Goal: Entertainment & Leisure: Browse casually

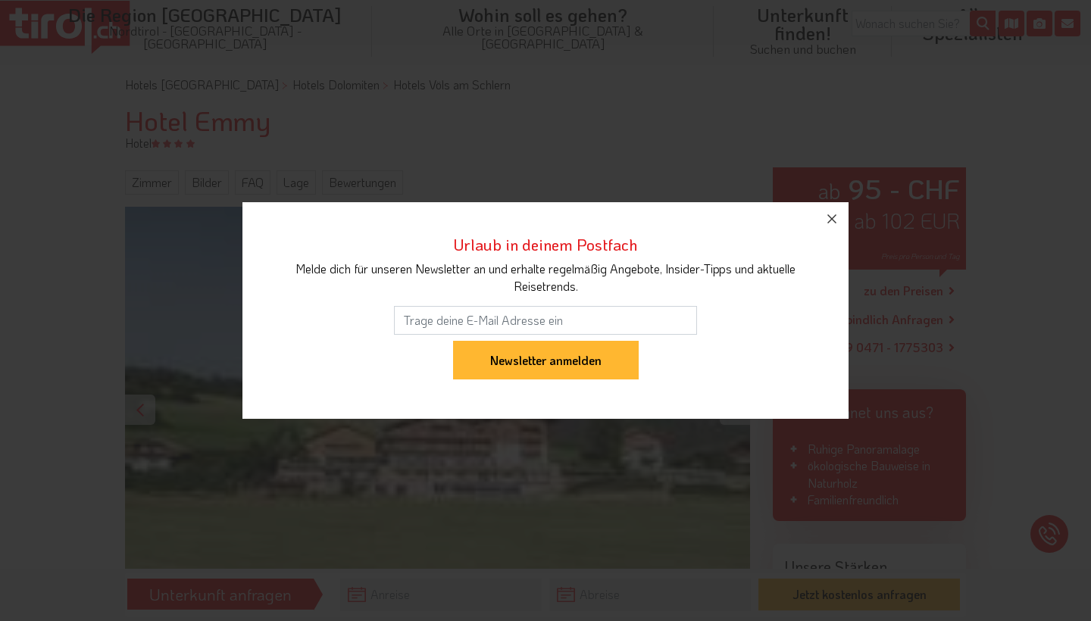
scroll to position [134, 0]
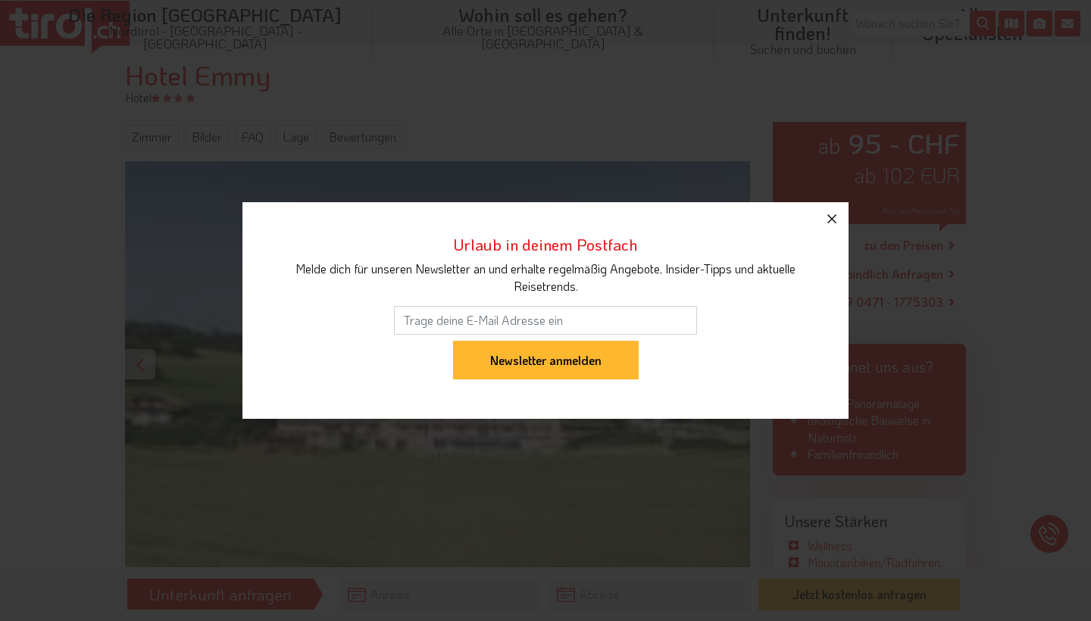
click at [831, 214] on icon "button" at bounding box center [832, 219] width 18 height 18
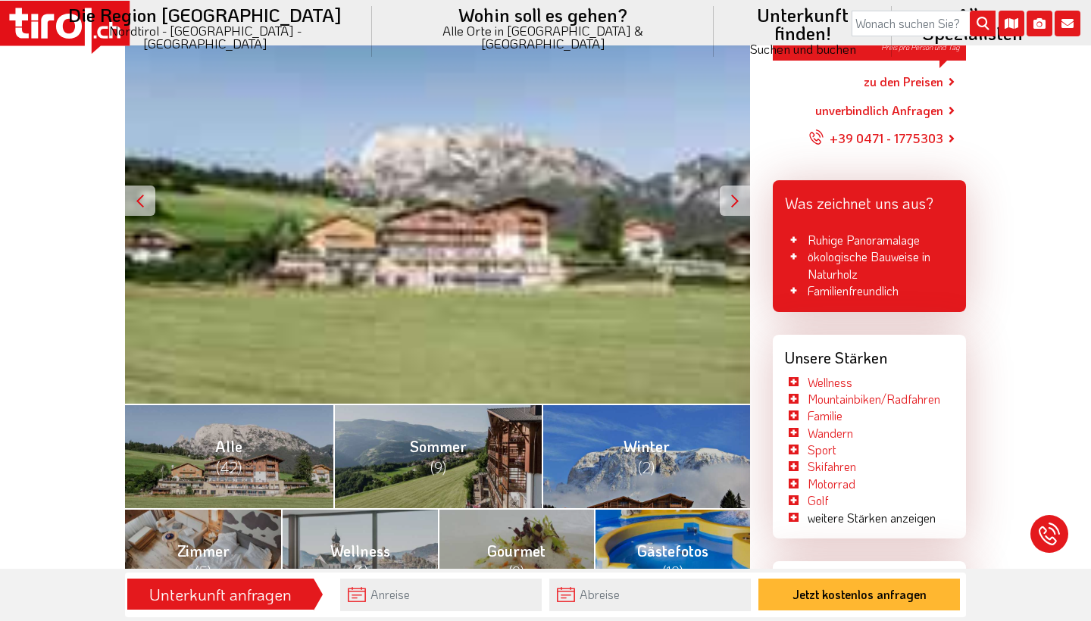
scroll to position [294, 0]
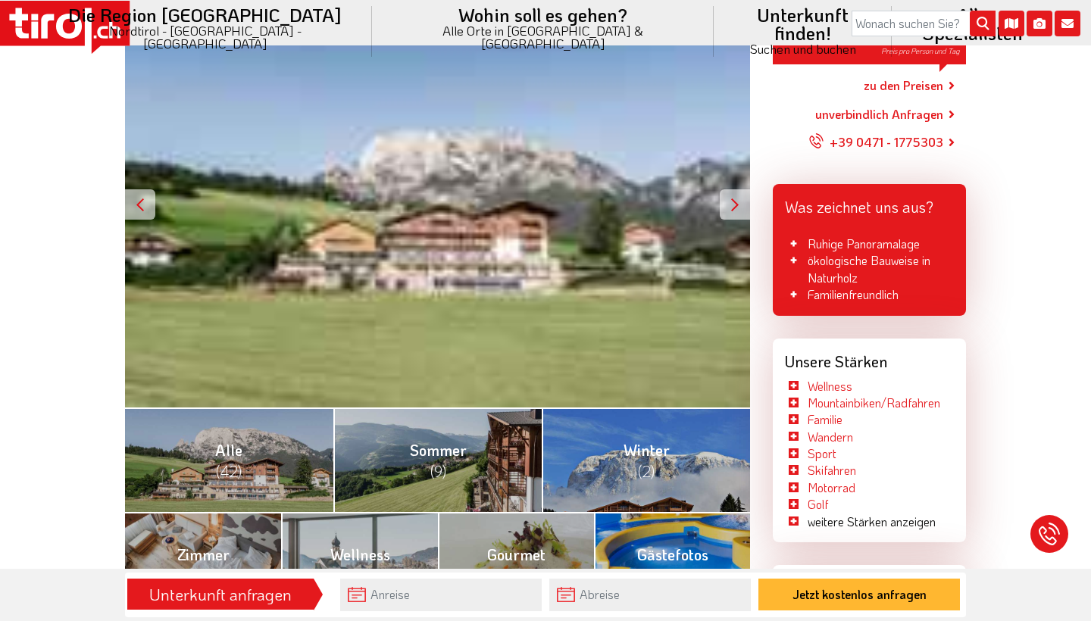
click at [745, 201] on div at bounding box center [735, 204] width 30 height 30
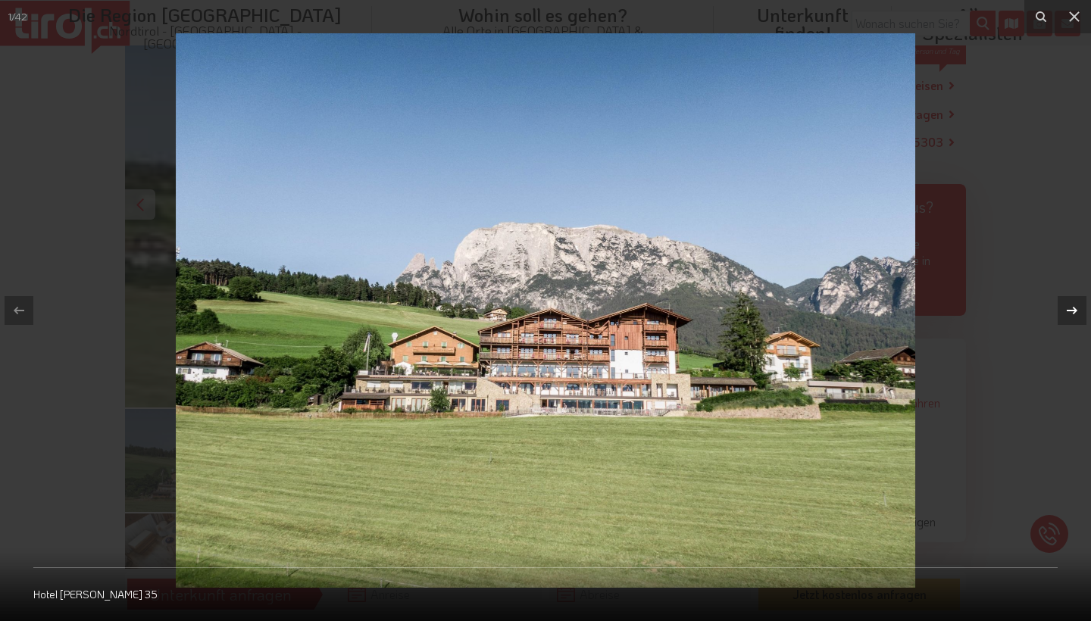
click at [1068, 308] on icon at bounding box center [1072, 311] width 18 height 18
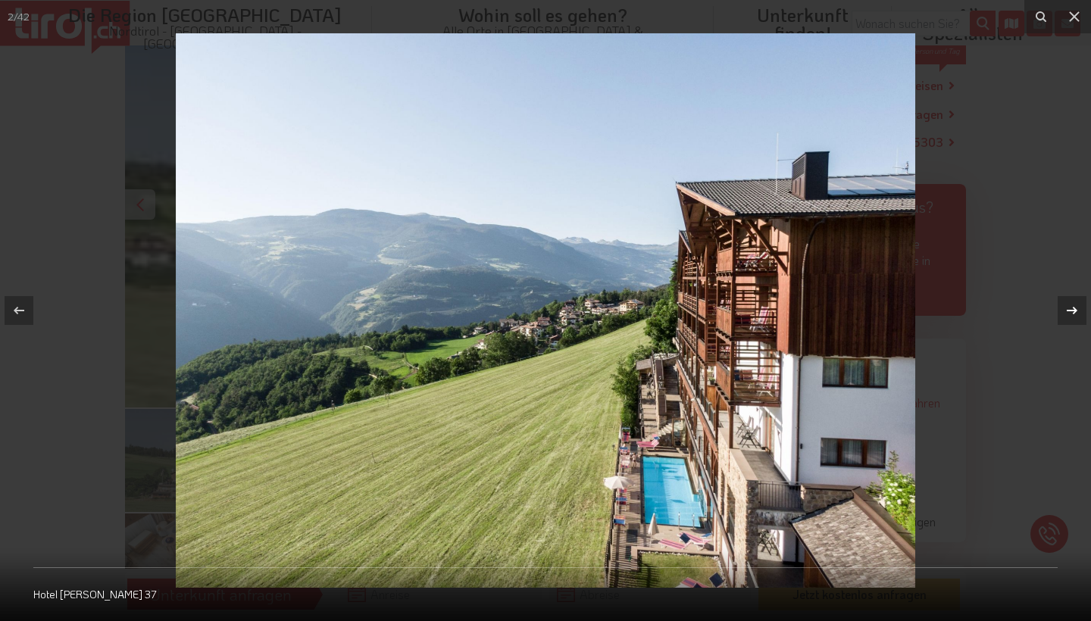
click at [1073, 310] on icon at bounding box center [1072, 311] width 18 height 18
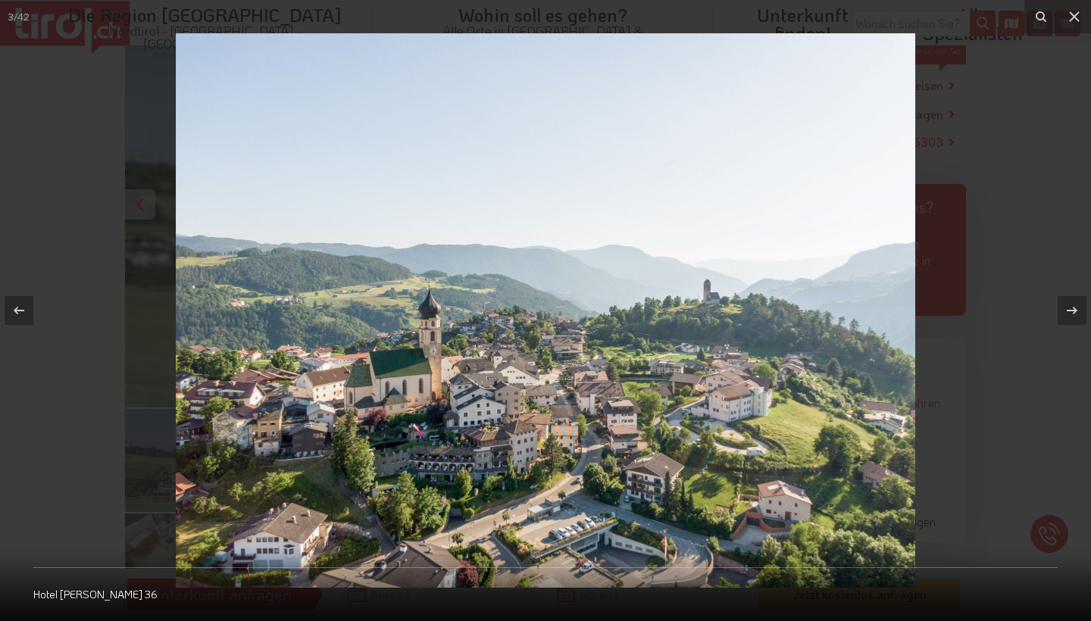
click at [1073, 310] on icon at bounding box center [1072, 311] width 18 height 18
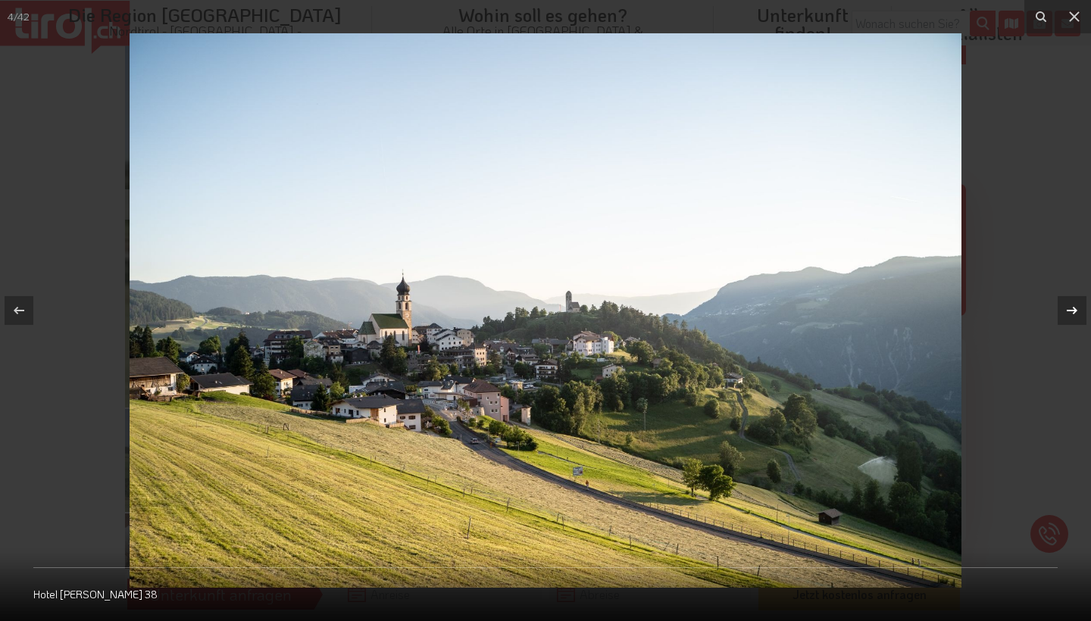
click at [1072, 310] on icon at bounding box center [1072, 311] width 18 height 18
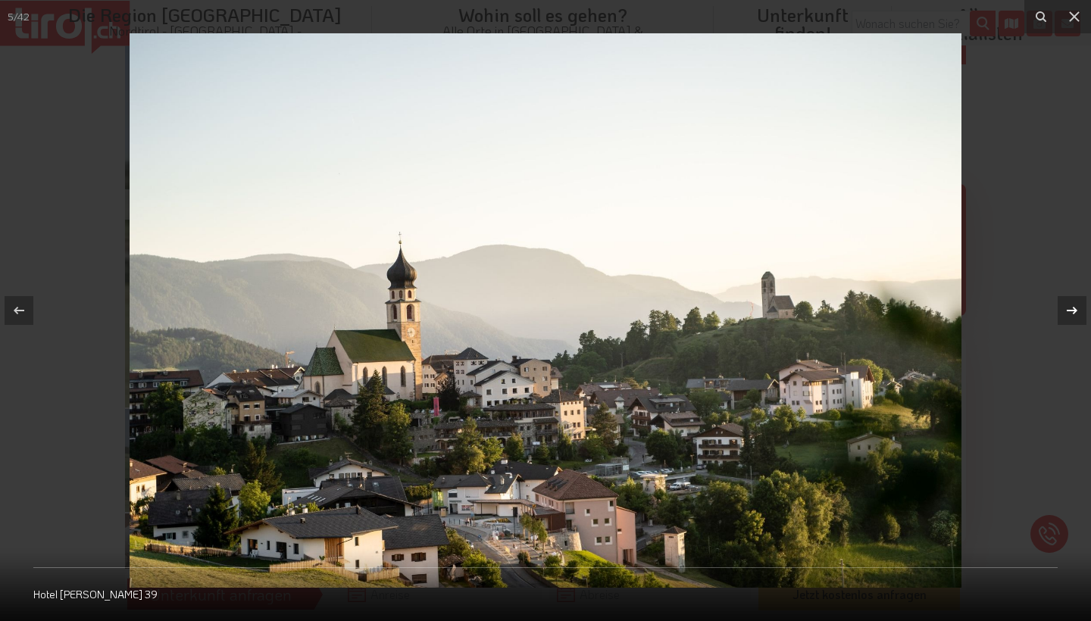
click at [1072, 310] on icon at bounding box center [1072, 311] width 18 height 18
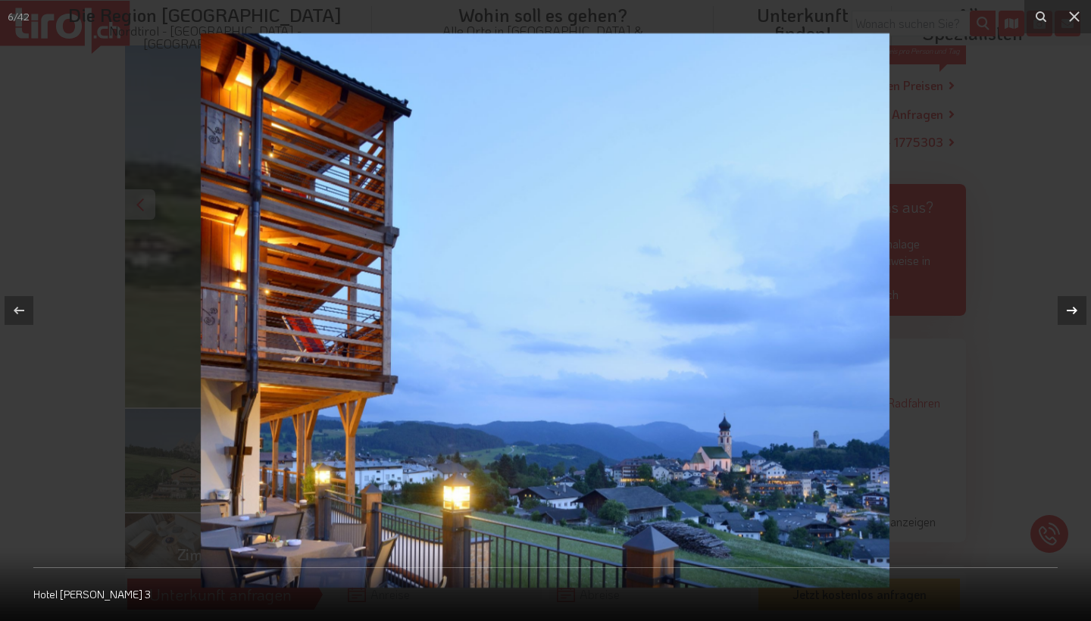
click at [1072, 310] on div "6 / 42 Hotel [PERSON_NAME] 3" at bounding box center [545, 310] width 1091 height 621
click at [1074, 310] on icon at bounding box center [1072, 311] width 18 height 18
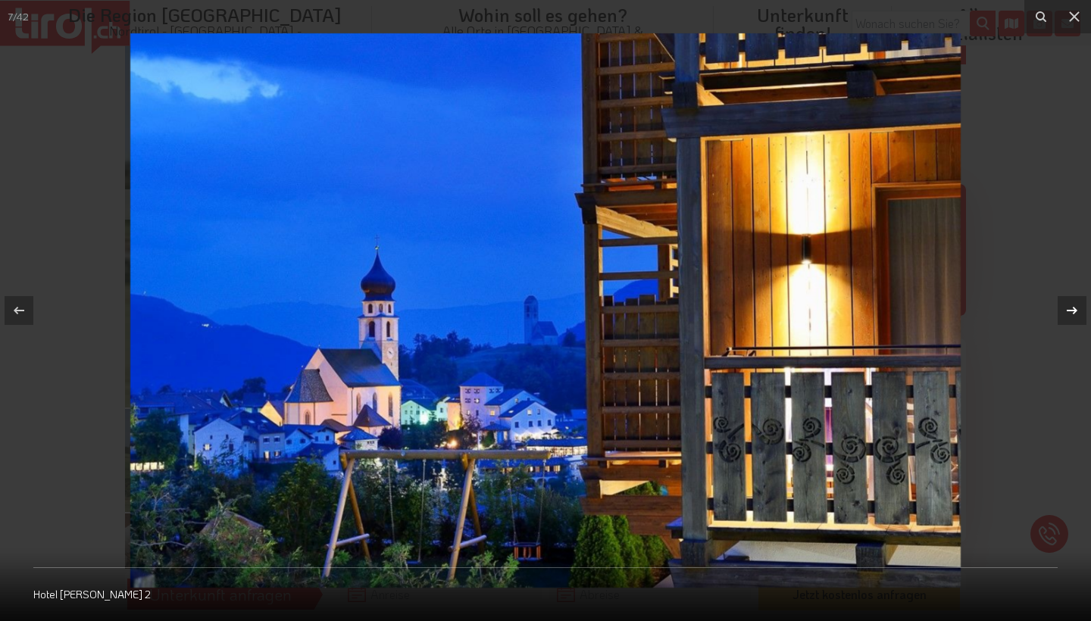
click at [1074, 310] on div "7 / 42 Hotel [PERSON_NAME] 2" at bounding box center [545, 310] width 1091 height 621
click at [1075, 308] on icon at bounding box center [1072, 311] width 18 height 18
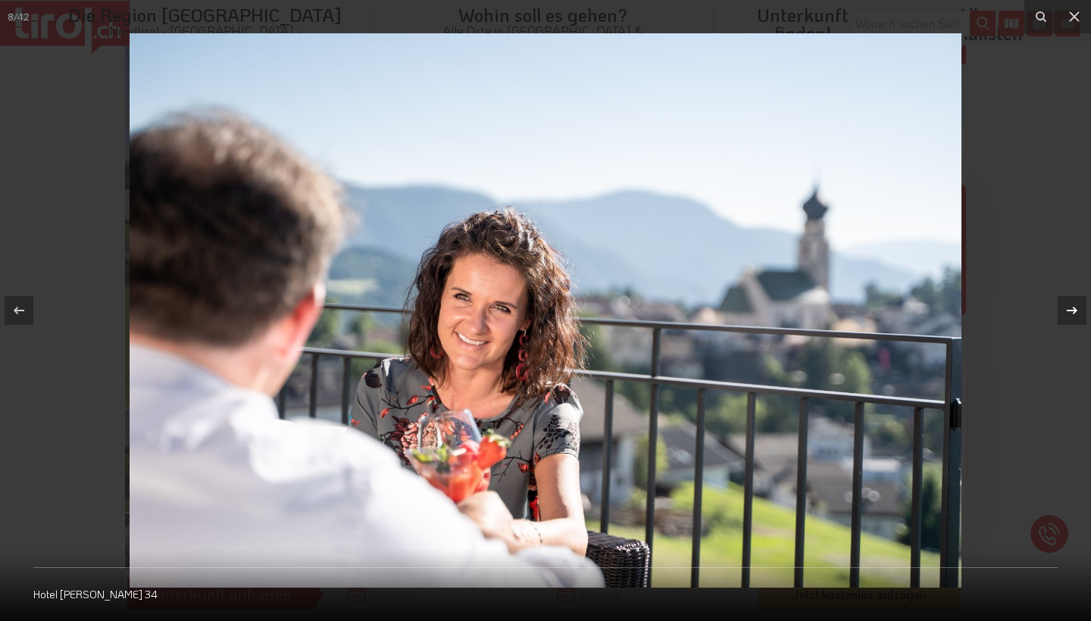
click at [1075, 308] on icon at bounding box center [1072, 311] width 18 height 18
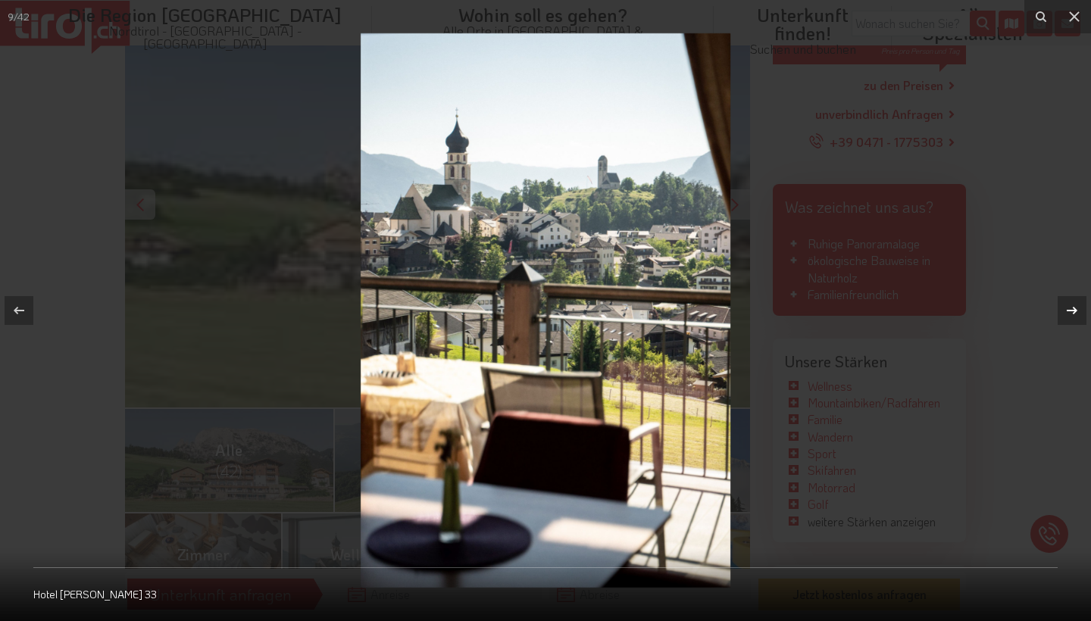
click at [1075, 308] on div "9 / 42 Hotel [PERSON_NAME] 33" at bounding box center [545, 310] width 1091 height 621
click at [1075, 308] on icon at bounding box center [1072, 311] width 18 height 18
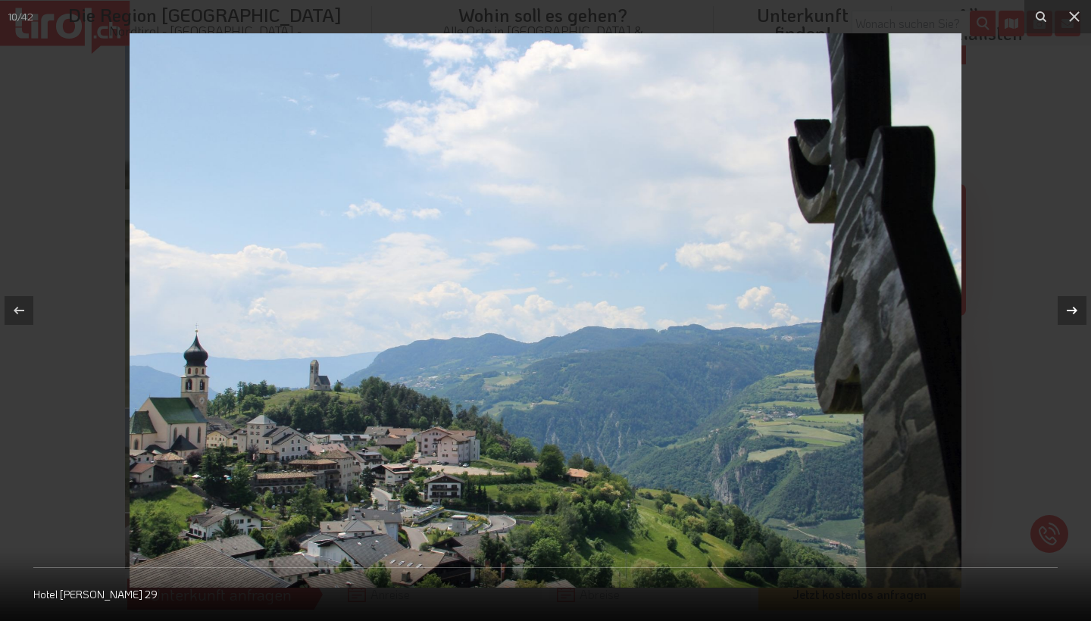
click at [1075, 308] on icon at bounding box center [1072, 311] width 18 height 18
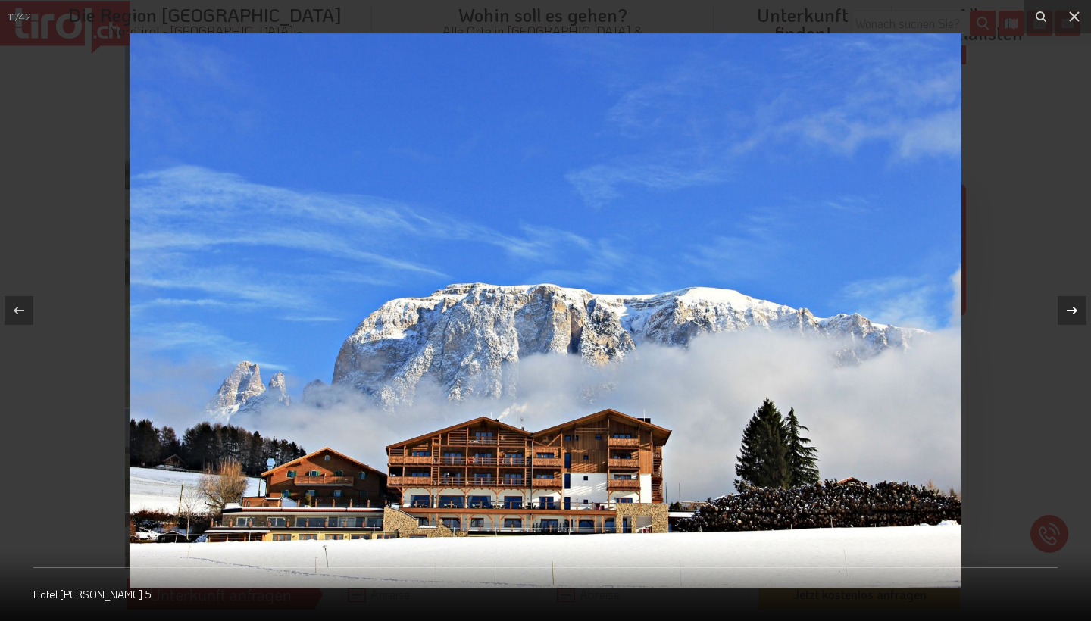
click at [1075, 308] on icon at bounding box center [1072, 311] width 11 height 8
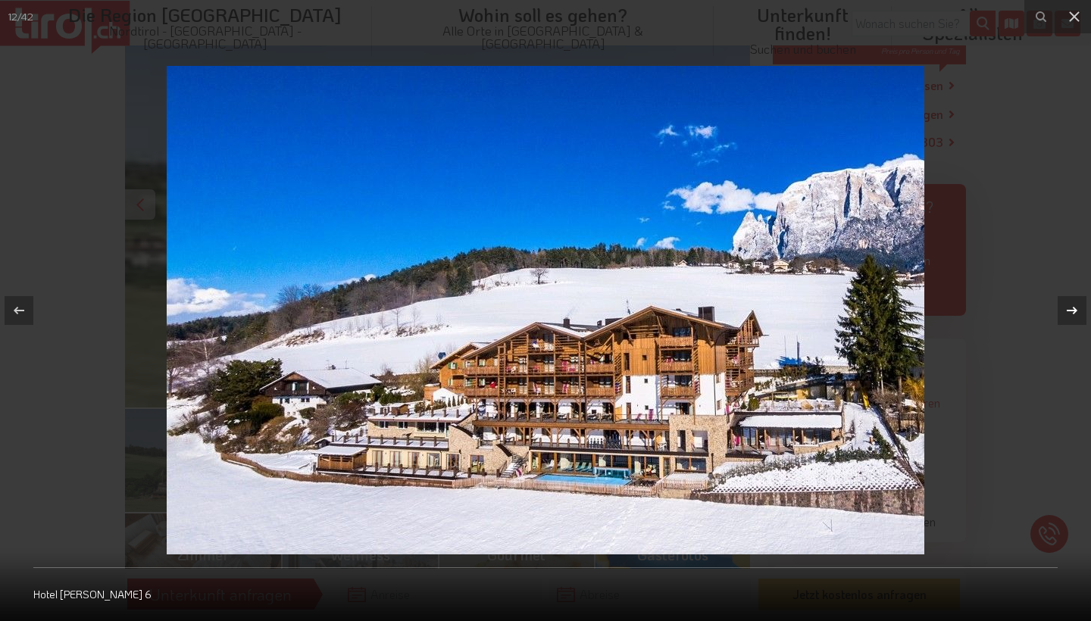
click at [1073, 308] on icon at bounding box center [1072, 311] width 18 height 18
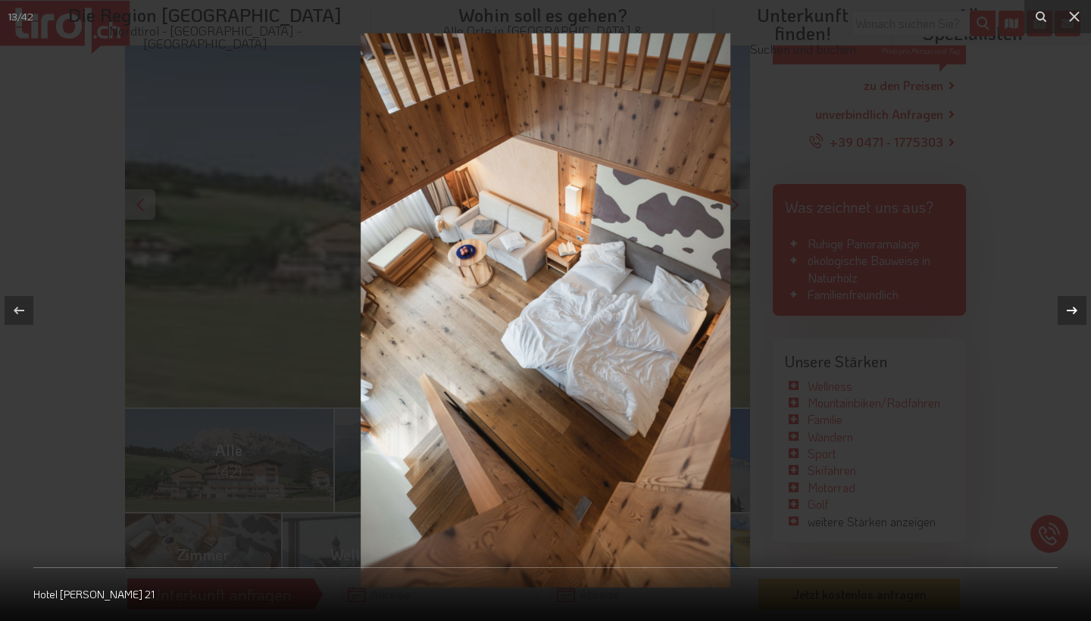
click at [1073, 308] on icon at bounding box center [1072, 311] width 18 height 18
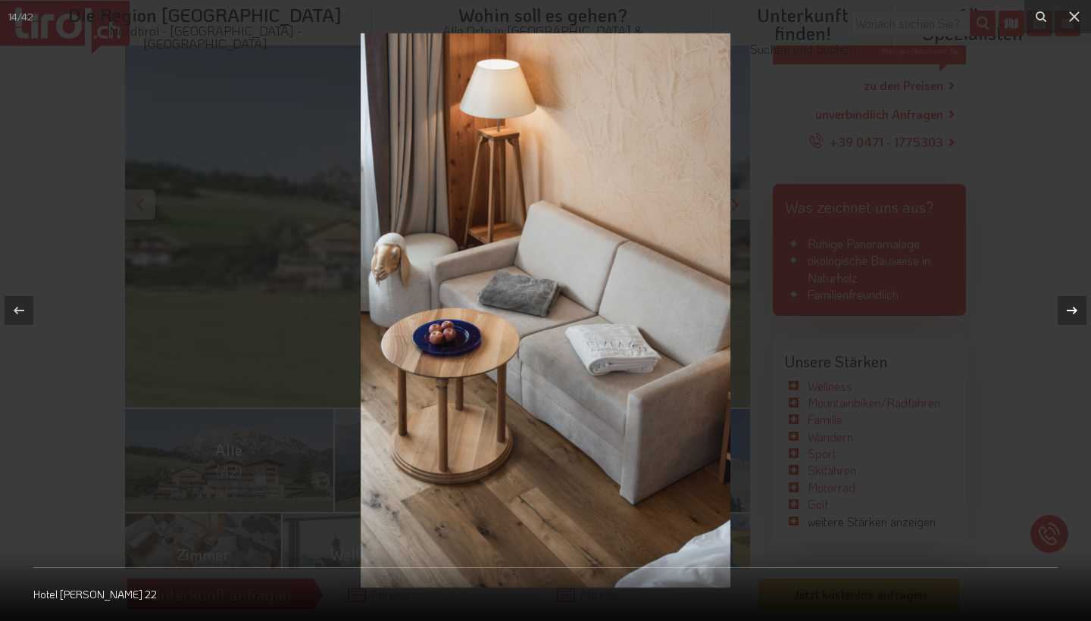
click at [1074, 308] on icon at bounding box center [1072, 311] width 11 height 8
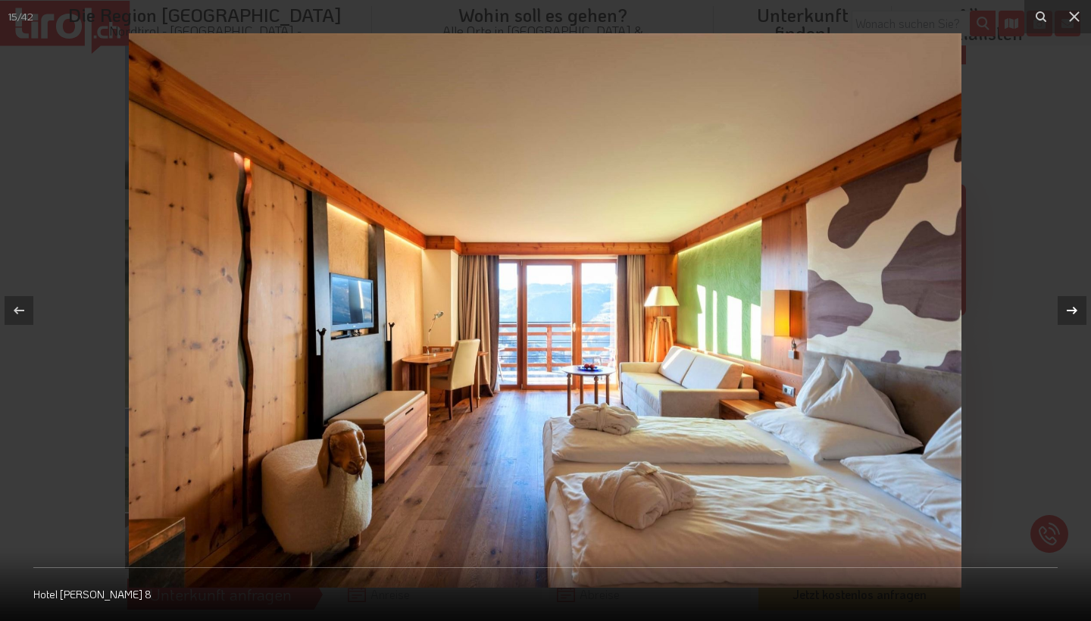
click at [1074, 308] on icon at bounding box center [1072, 311] width 11 height 8
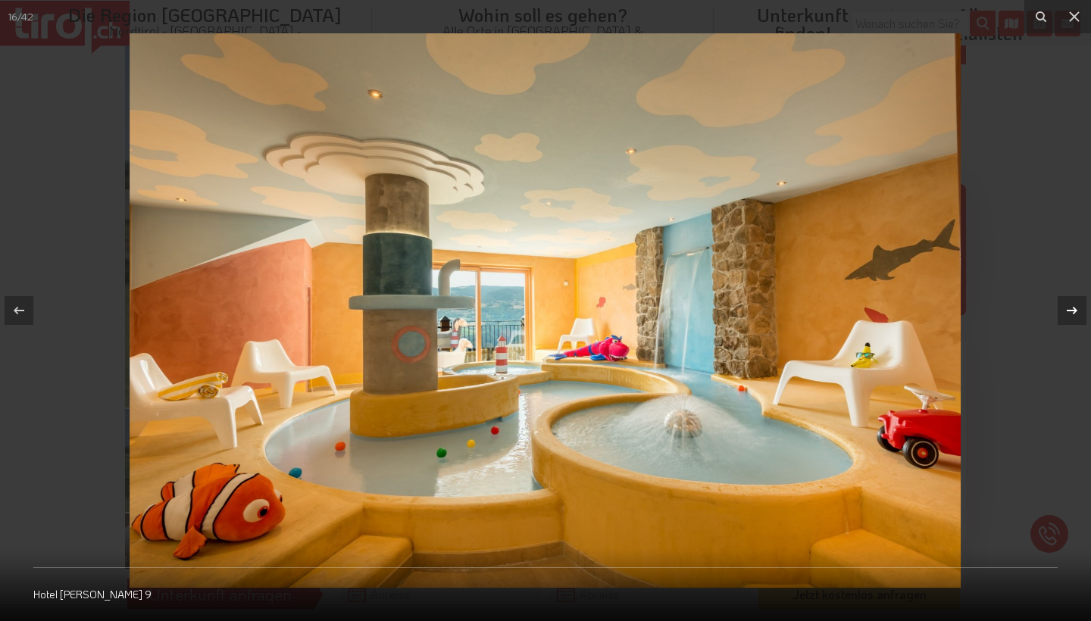
click at [1074, 308] on icon at bounding box center [1072, 311] width 11 height 8
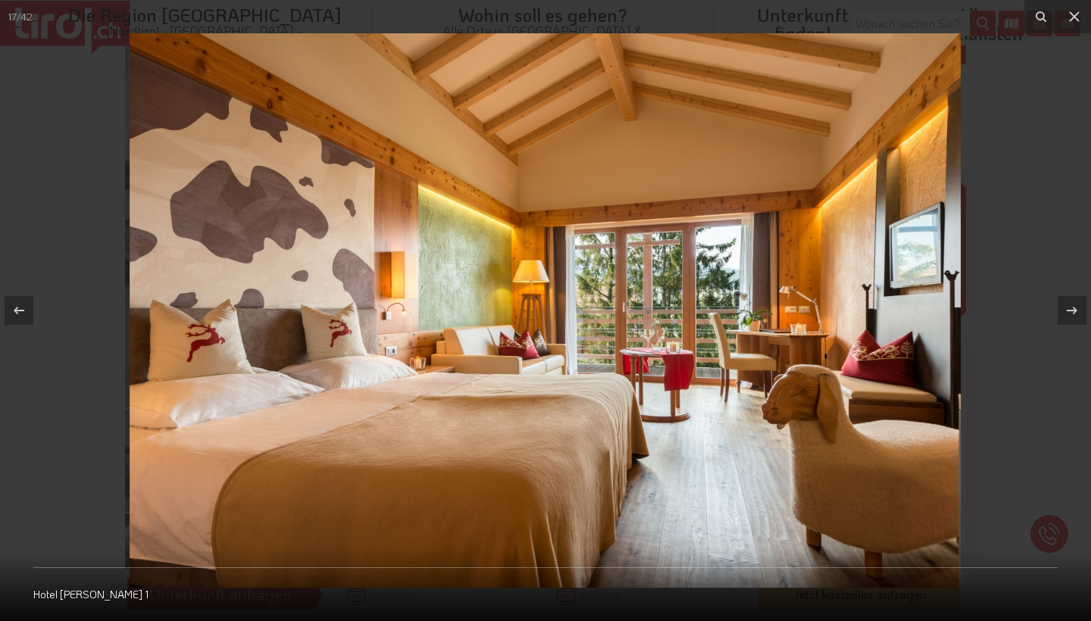
click at [1071, 309] on icon at bounding box center [1072, 311] width 18 height 18
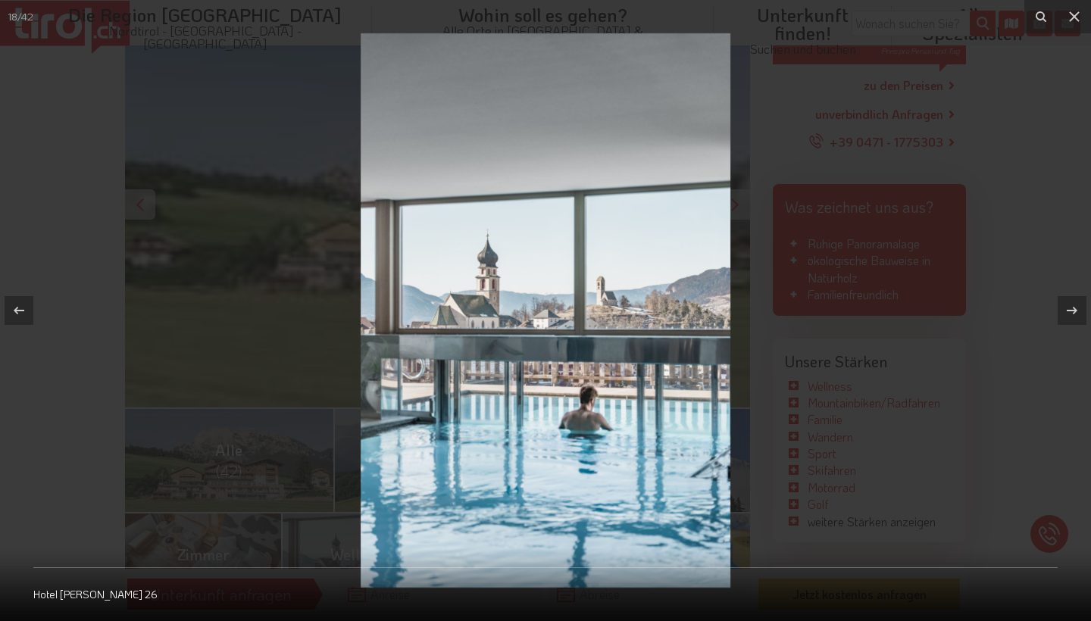
click at [1071, 309] on div "18 / 42 Hotel [PERSON_NAME] 26" at bounding box center [545, 310] width 1091 height 621
click at [1071, 309] on icon at bounding box center [1072, 311] width 18 height 18
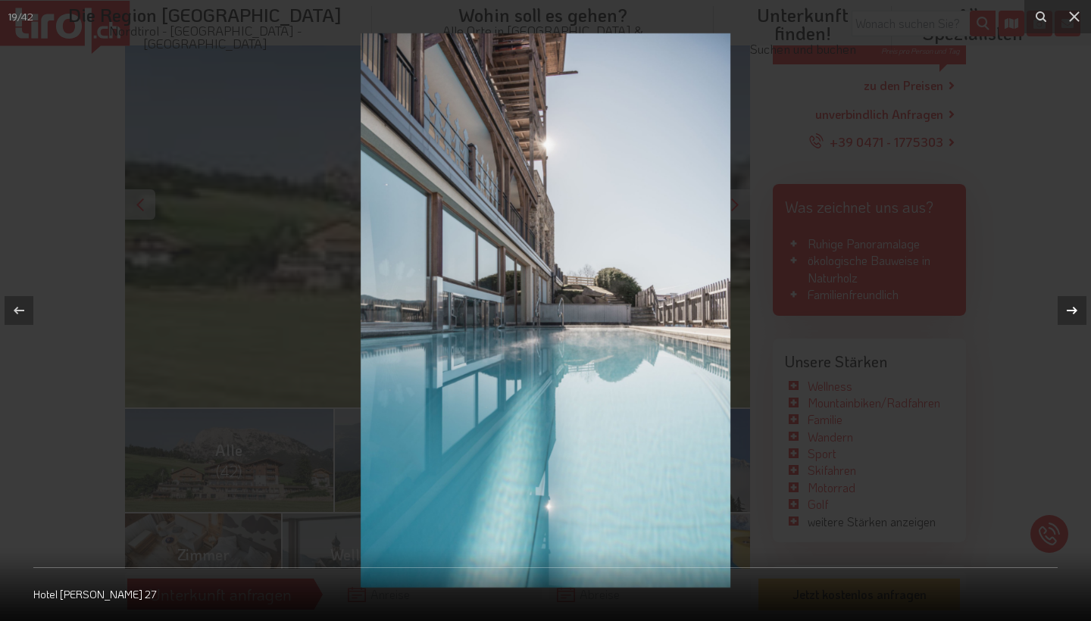
click at [1073, 308] on icon at bounding box center [1072, 311] width 18 height 18
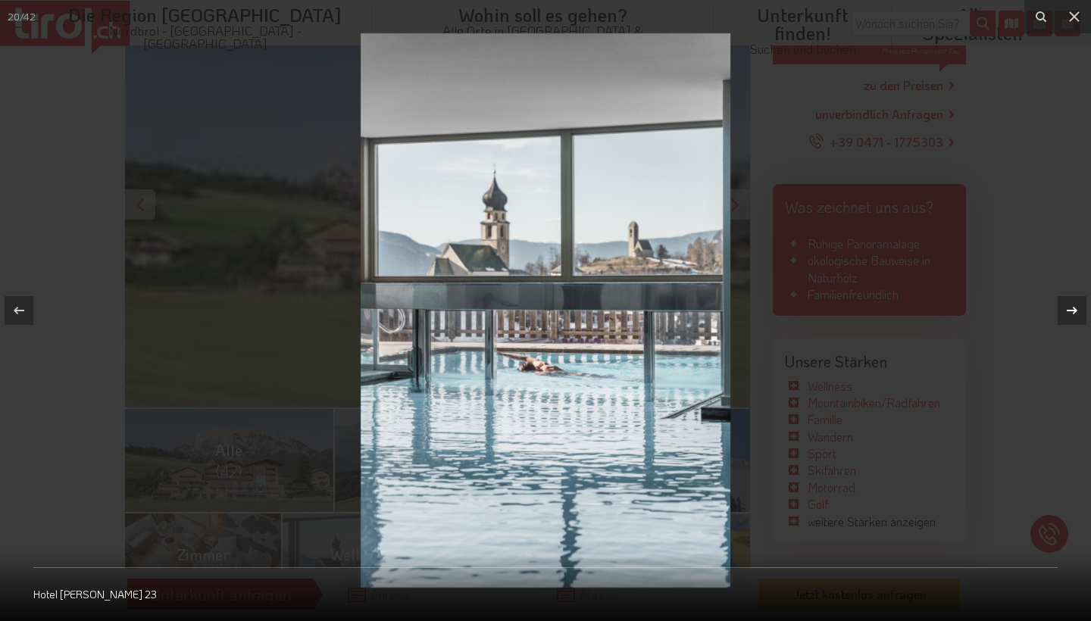
click at [1073, 308] on div "20 / 42 Hotel [PERSON_NAME] 23" at bounding box center [545, 310] width 1091 height 621
click at [1073, 308] on icon at bounding box center [1072, 311] width 18 height 18
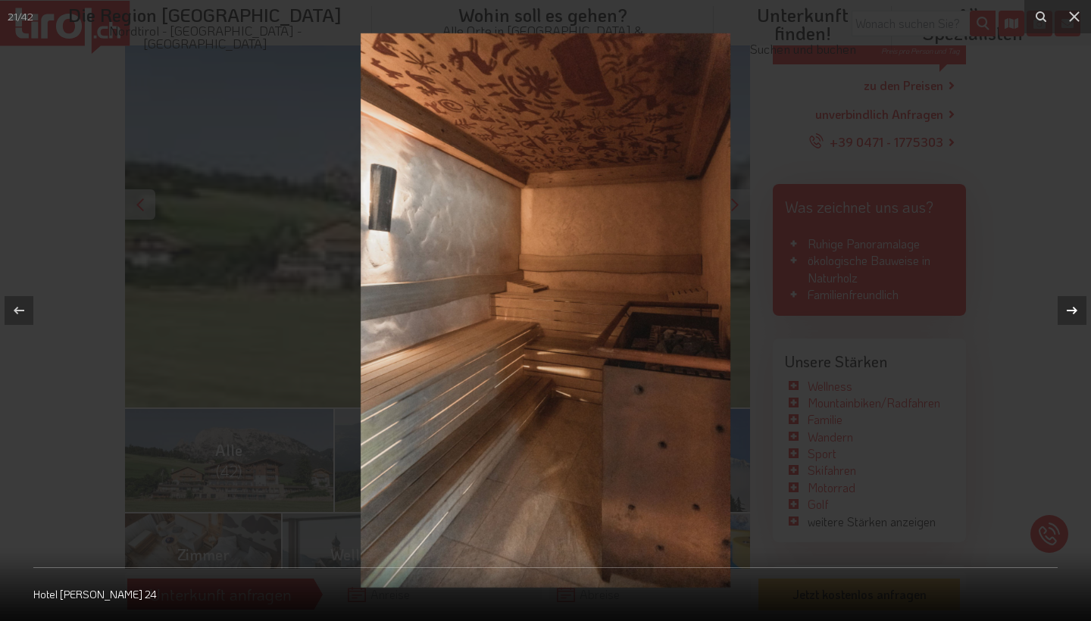
click at [1073, 308] on icon at bounding box center [1072, 311] width 18 height 18
